Goal: Transaction & Acquisition: Book appointment/travel/reservation

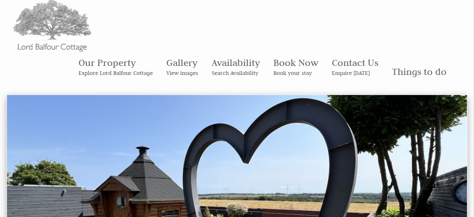
scroll to position [41, 0]
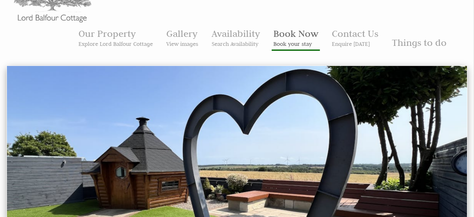
click at [286, 36] on link "Book Now Book your stay" at bounding box center [295, 37] width 45 height 20
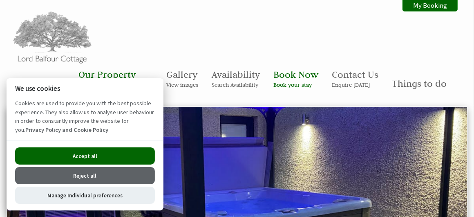
click at [89, 174] on button "Reject all" at bounding box center [85, 175] width 140 height 17
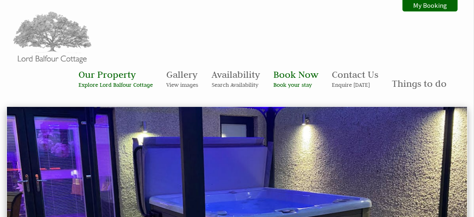
scroll to position [23, 0]
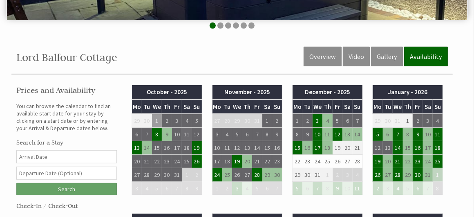
scroll to position [247, 0]
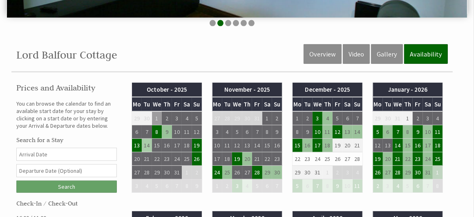
click at [149, 143] on td "14" at bounding box center [147, 145] width 10 height 13
click at [163, 132] on td "9" at bounding box center [167, 131] width 10 height 13
click at [165, 130] on td "9" at bounding box center [167, 131] width 10 height 13
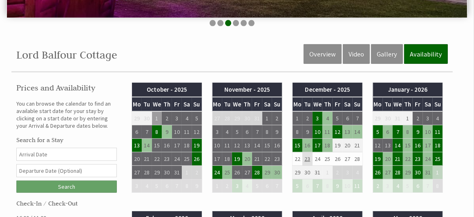
click at [308, 156] on td "23" at bounding box center [307, 158] width 10 height 13
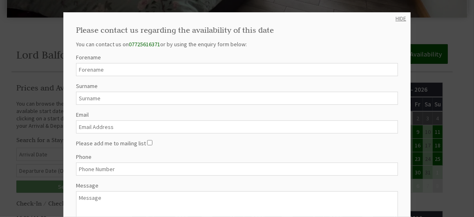
click at [396, 17] on link "HIDE" at bounding box center [401, 18] width 11 height 7
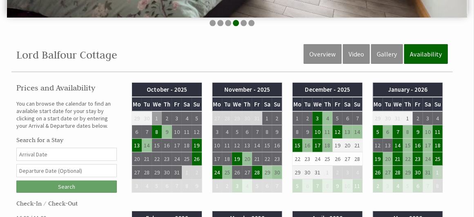
click at [269, 170] on td "29" at bounding box center [267, 171] width 10 height 13
click at [251, 157] on td "20" at bounding box center [247, 158] width 10 height 13
click at [250, 156] on td "20" at bounding box center [247, 158] width 10 height 13
click at [62, 154] on input "Date" at bounding box center [66, 154] width 101 height 13
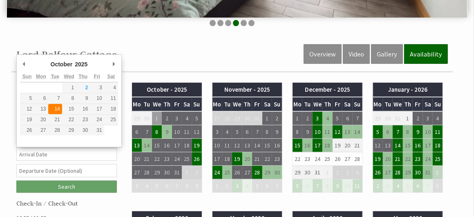
type input "[DATE]"
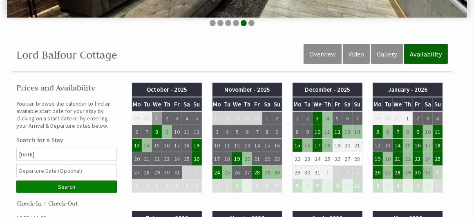
click at [68, 181] on input "Search" at bounding box center [66, 186] width 101 height 12
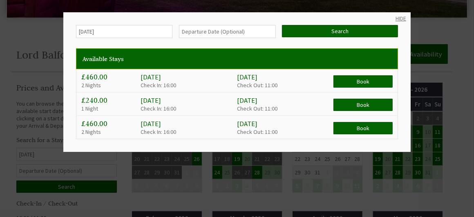
click at [396, 18] on link "HIDE" at bounding box center [401, 18] width 11 height 7
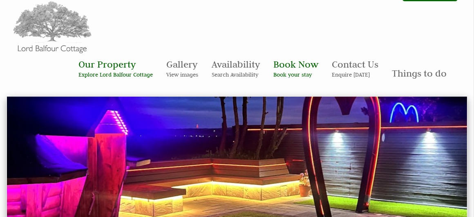
scroll to position [0, 0]
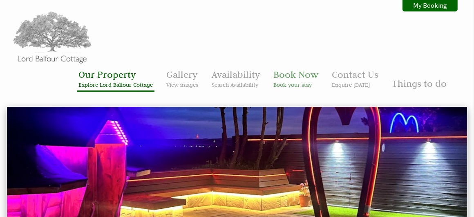
click at [109, 72] on link "Our Property Explore Lord Balfour Cottage" at bounding box center [115, 78] width 74 height 20
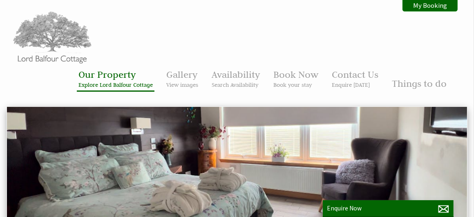
click at [115, 85] on small "Explore Lord Balfour Cottage" at bounding box center [115, 84] width 74 height 7
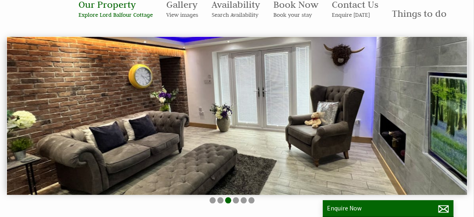
scroll to position [82, 0]
